Goal: Task Accomplishment & Management: Use online tool/utility

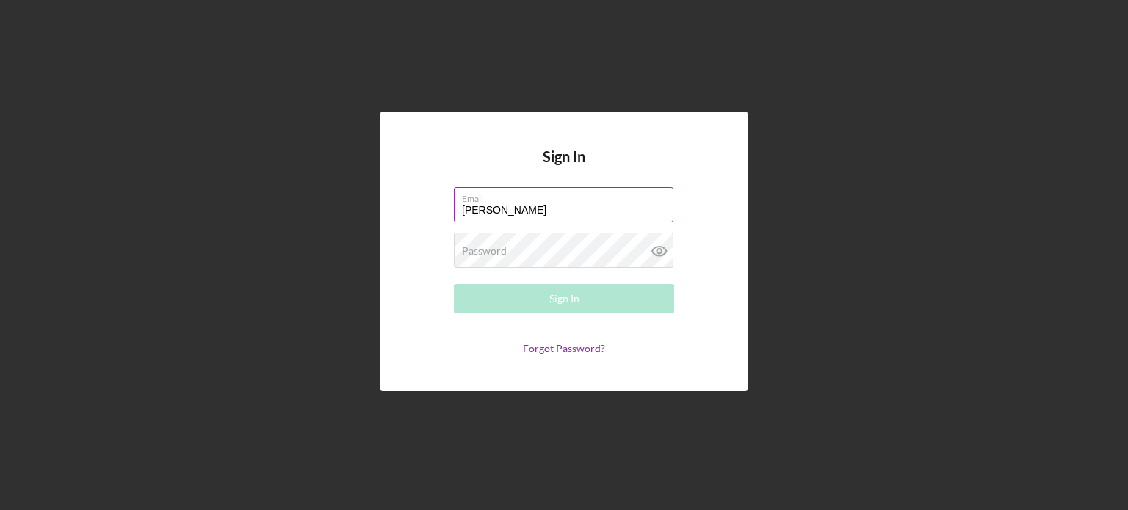
type input "[PERSON_NAME][EMAIL_ADDRESS][DOMAIN_NAME]"
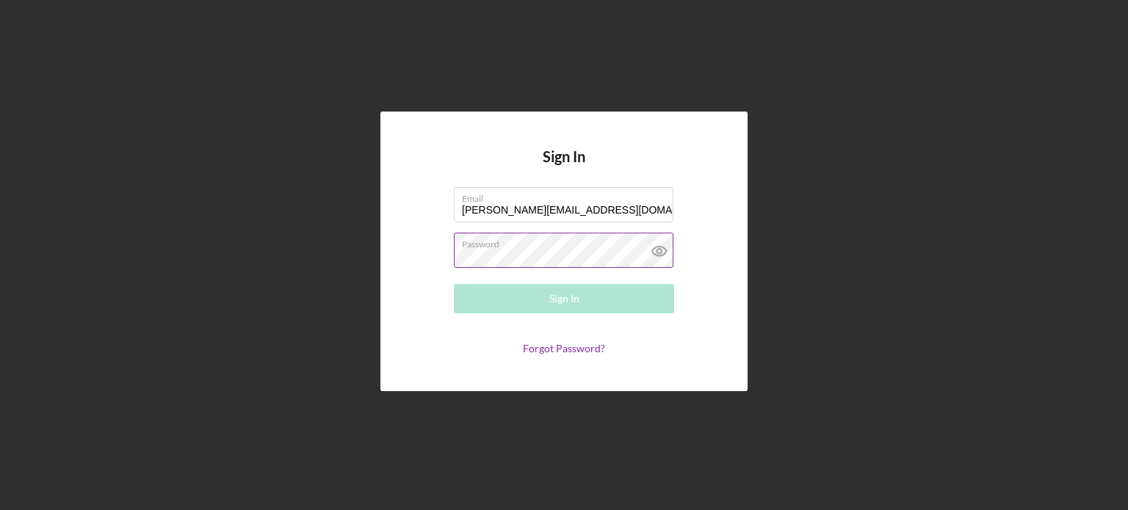
click at [538, 248] on div "Password Required" at bounding box center [564, 251] width 220 height 37
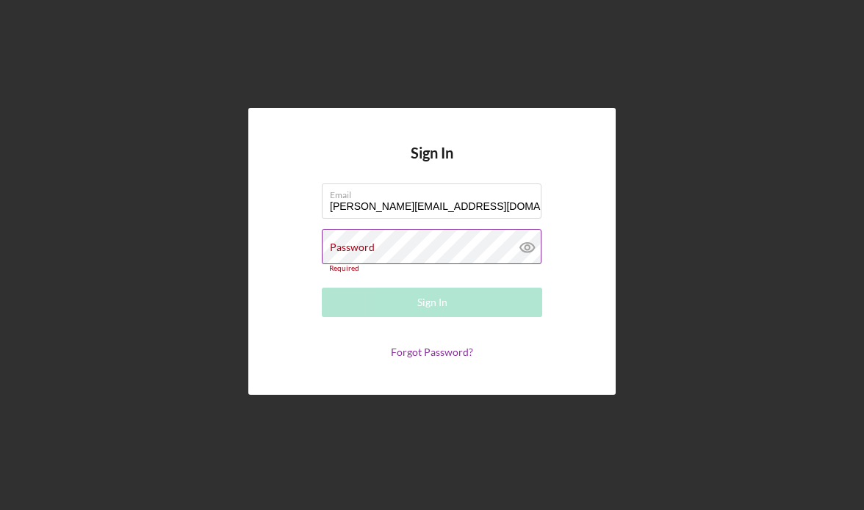
click at [369, 246] on label "Password" at bounding box center [352, 248] width 45 height 12
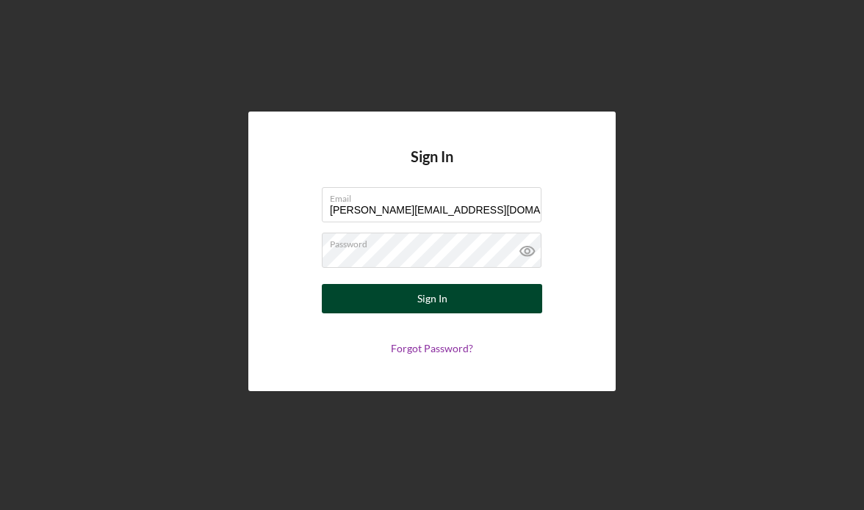
click at [489, 293] on button "Sign In" at bounding box center [432, 298] width 220 height 29
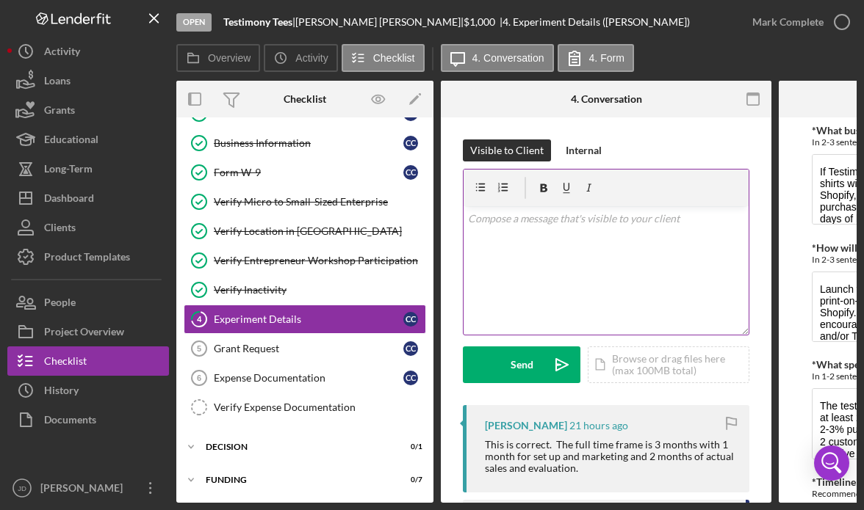
click at [607, 227] on div "v Color teal Color pink Remove color Add row above Add row below Add column bef…" at bounding box center [605, 270] width 285 height 129
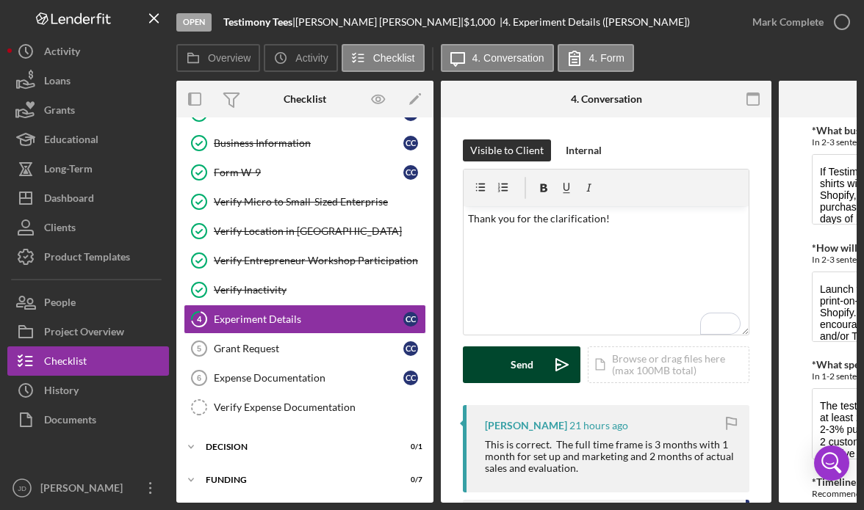
click at [509, 366] on button "Send Icon/icon-invite-send" at bounding box center [522, 365] width 118 height 37
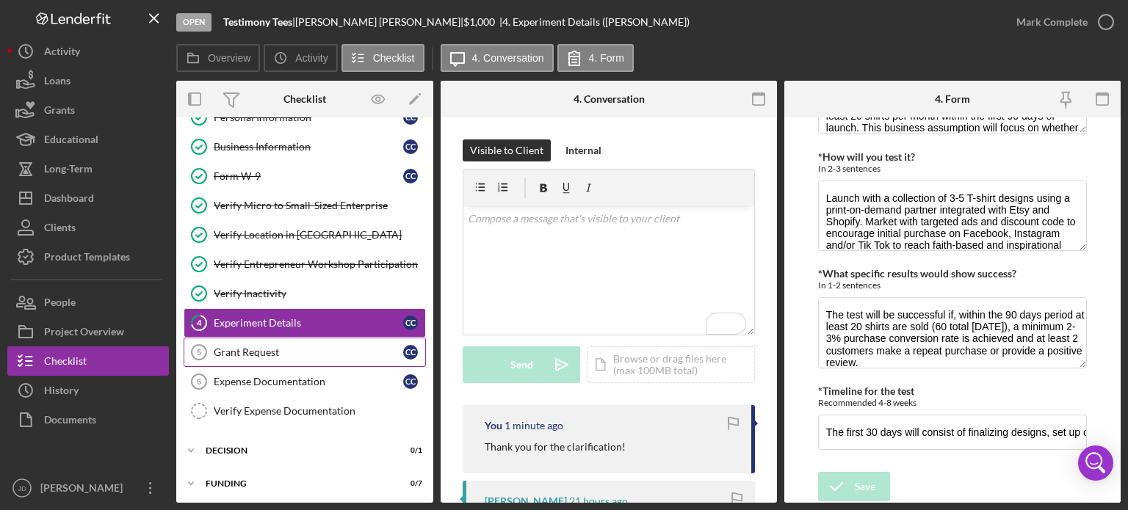
click at [270, 352] on div "Grant Request" at bounding box center [308, 353] width 189 height 12
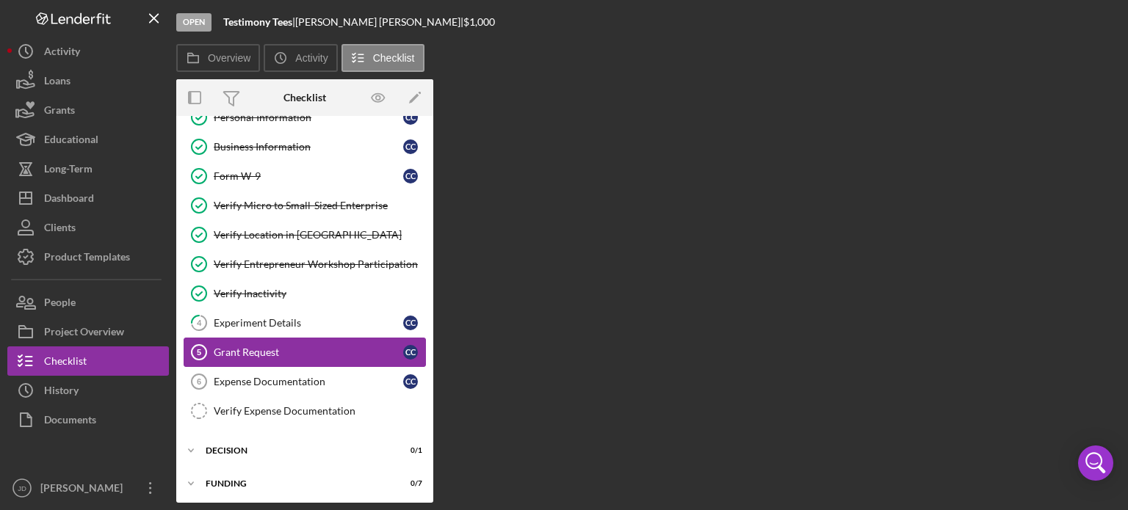
scroll to position [52, 0]
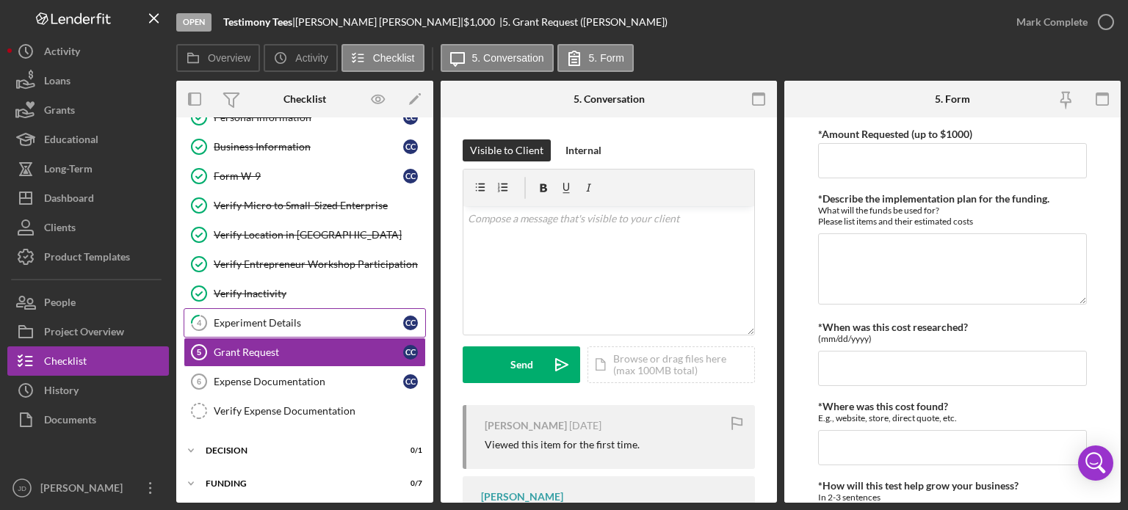
click at [229, 322] on div "Experiment Details" at bounding box center [308, 323] width 189 height 12
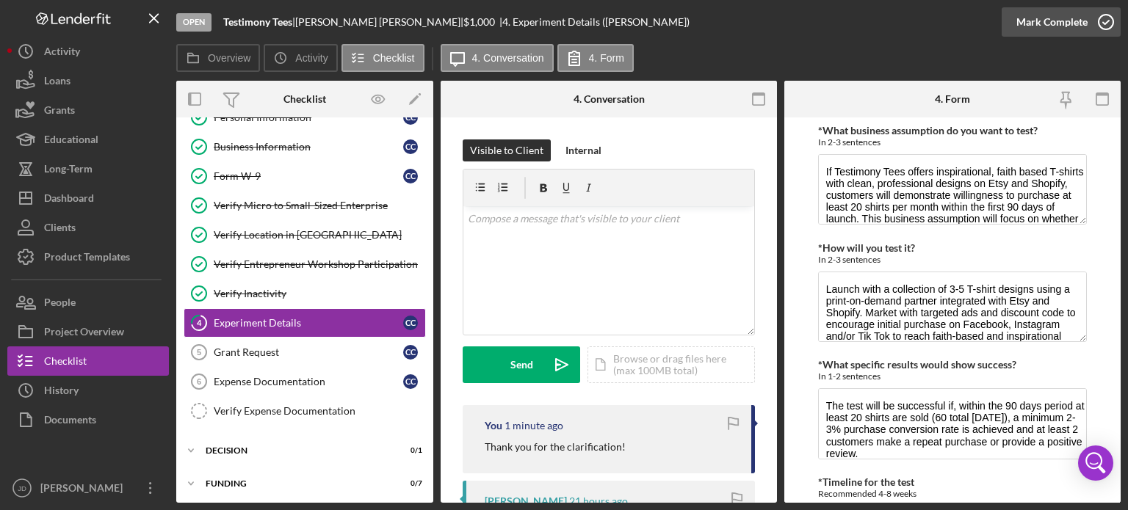
click at [1102, 21] on icon "button" at bounding box center [1106, 22] width 37 height 37
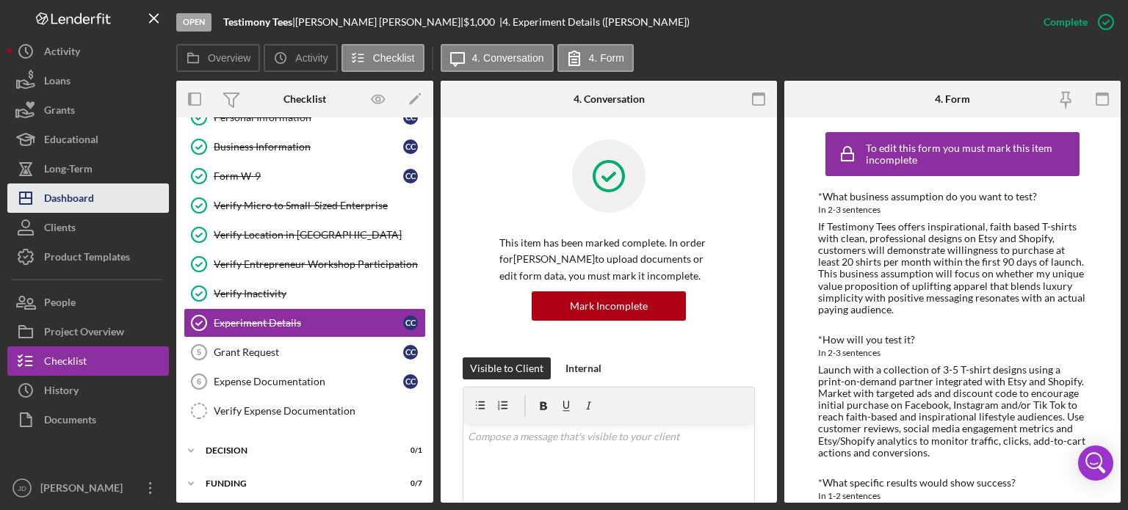
click at [93, 193] on div "Dashboard" at bounding box center [69, 200] width 50 height 33
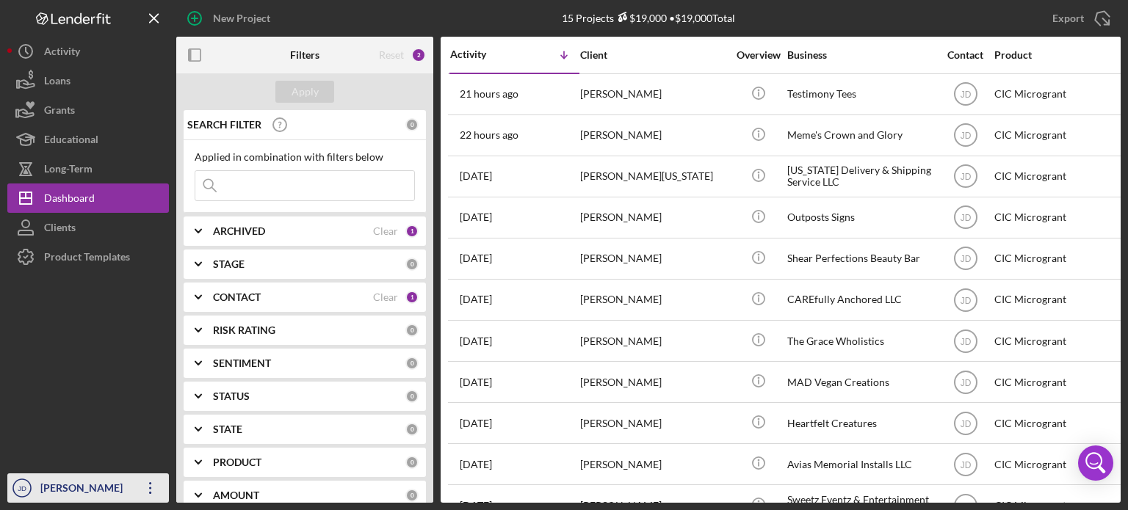
click at [153, 490] on icon "Icon/Overflow" at bounding box center [150, 488] width 37 height 37
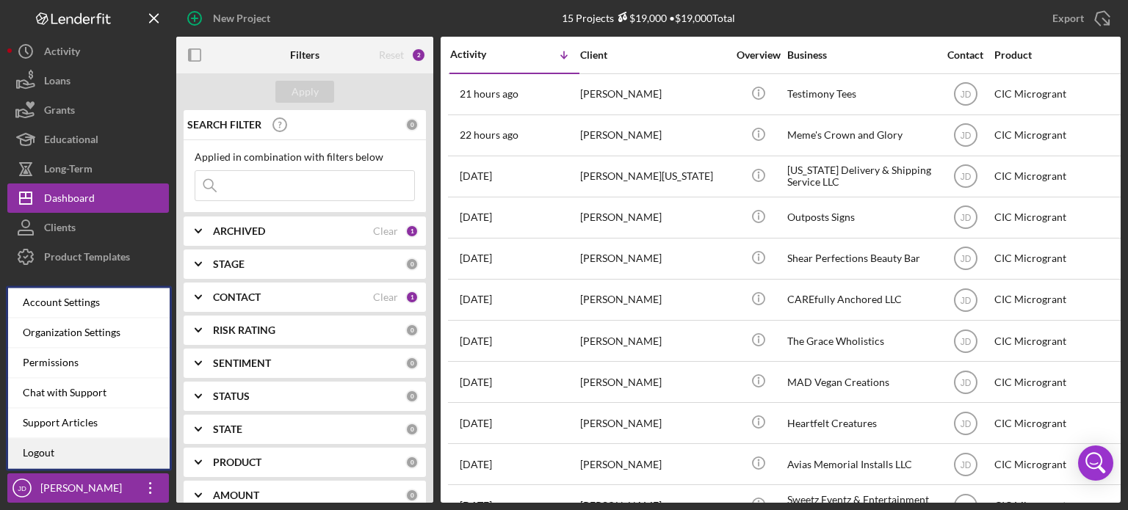
click at [56, 458] on link "Logout" at bounding box center [89, 453] width 162 height 30
